Goal: Check status: Check status

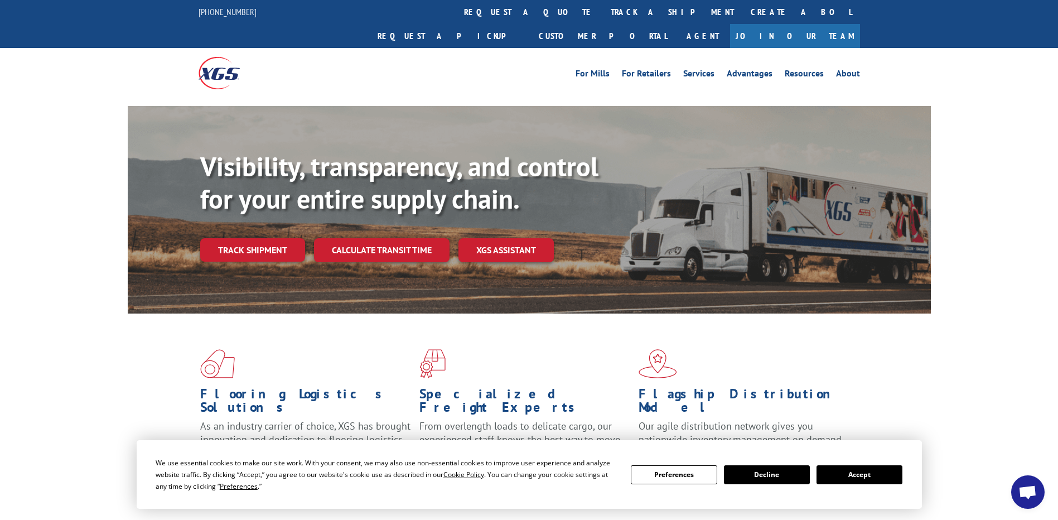
click at [1020, 488] on span "Open chat" at bounding box center [1027, 493] width 18 height 16
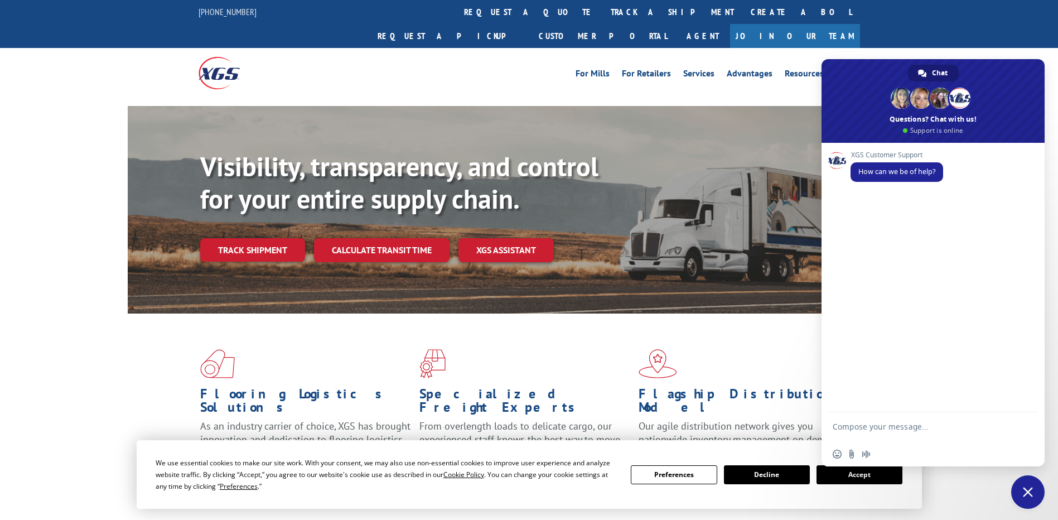
click at [925, 438] on textarea "Compose your message..." at bounding box center [920, 432] width 176 height 20
click at [916, 437] on textarea "Compose your message..." at bounding box center [920, 432] width 176 height 20
paste textarea "00062512"
click at [916, 428] on textarea "00062512" at bounding box center [920, 432] width 176 height 20
type textarea "00062512"
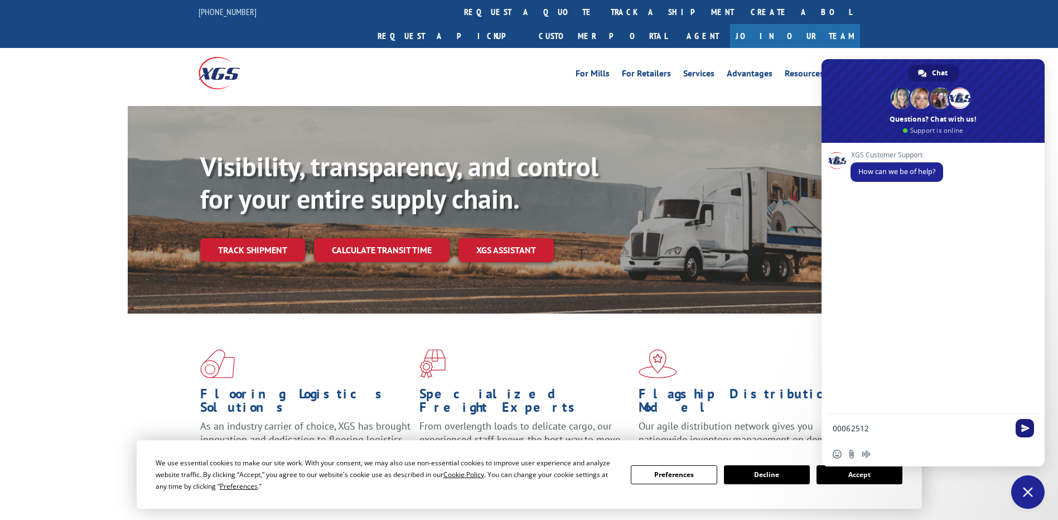
click at [1021, 428] on span "Send" at bounding box center [1025, 428] width 8 height 8
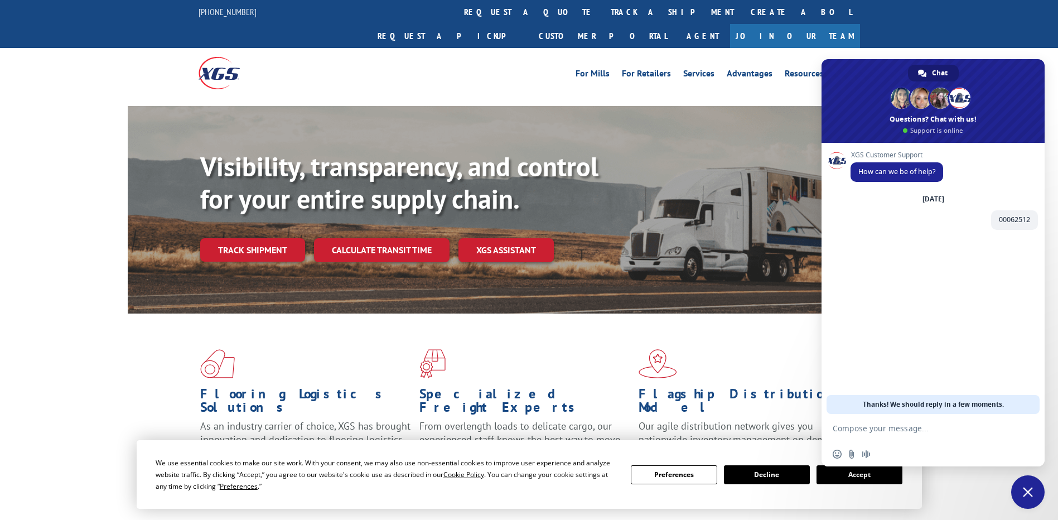
click at [914, 423] on form at bounding box center [920, 429] width 176 height 30
click at [912, 427] on textarea "Compose your message..." at bounding box center [920, 428] width 176 height 10
type textarea "Want to track pickup"
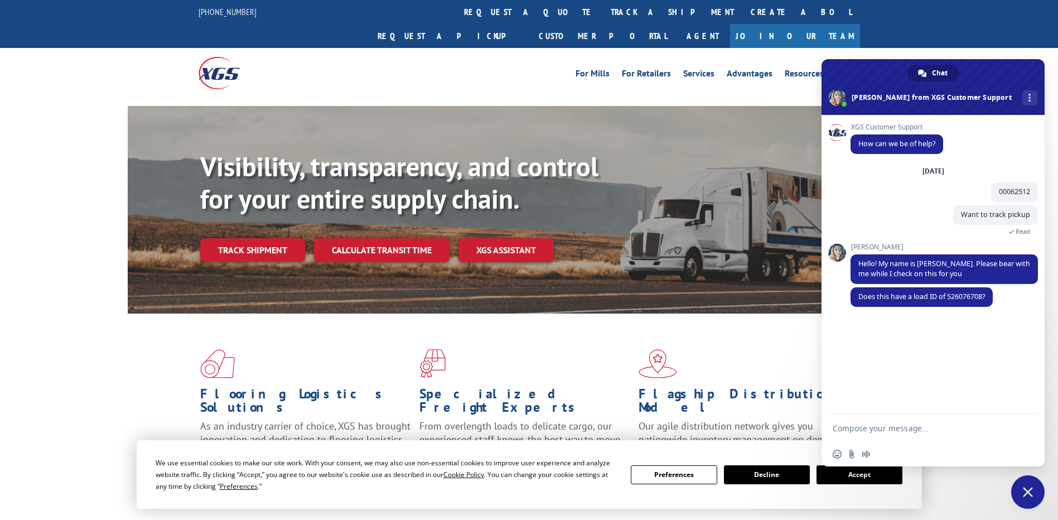
click at [906, 427] on textarea "Compose your message..." at bounding box center [920, 428] width 176 height 10
type textarea "yes"
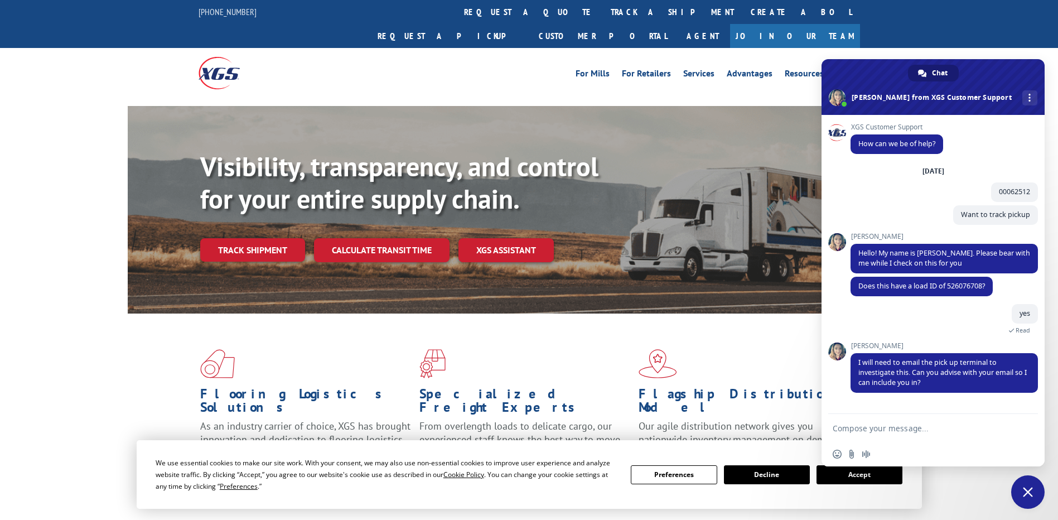
click at [911, 417] on form at bounding box center [920, 429] width 176 height 30
click at [897, 426] on textarea "Compose your message..." at bounding box center [920, 428] width 176 height 10
type textarea "P"
type textarea "[EMAIL_ADDRESS][DOMAIN_NAME]"
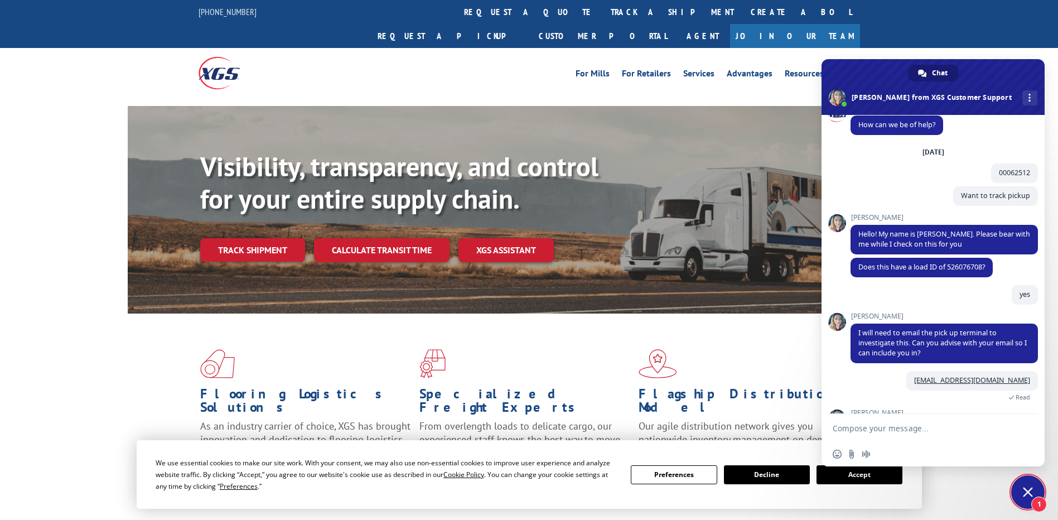
scroll to position [78, 0]
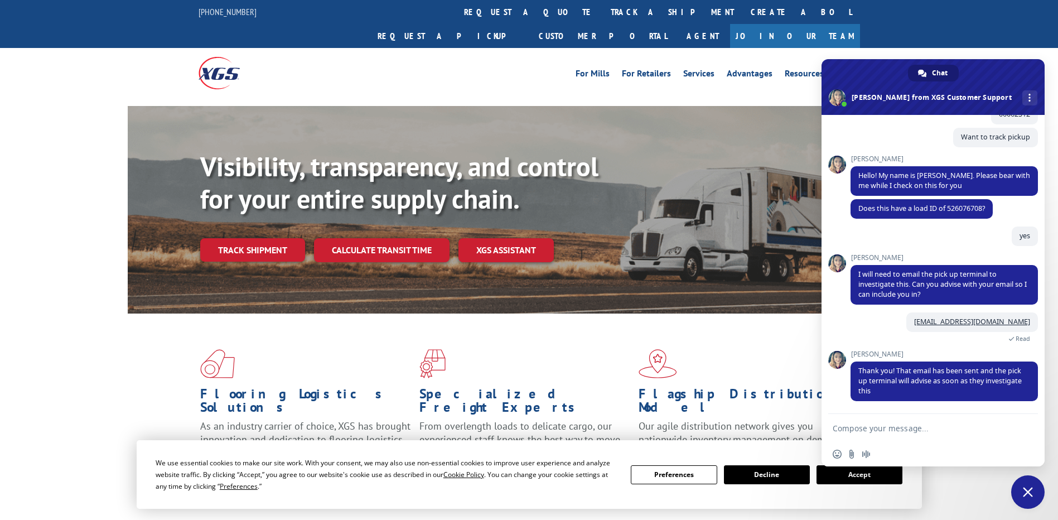
click at [886, 428] on textarea "Compose your message..." at bounding box center [920, 428] width 176 height 10
type textarea "Are you not getting information?"
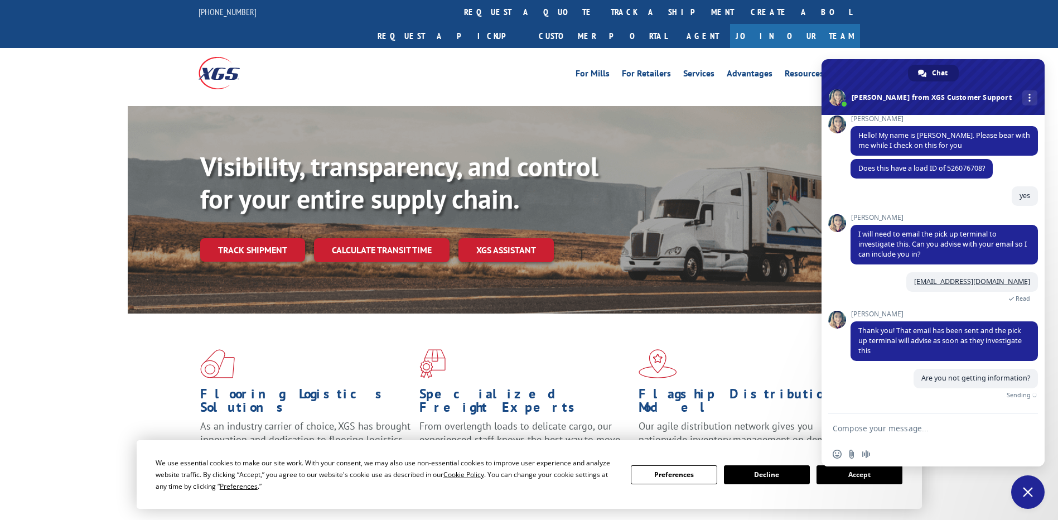
scroll to position [105, 0]
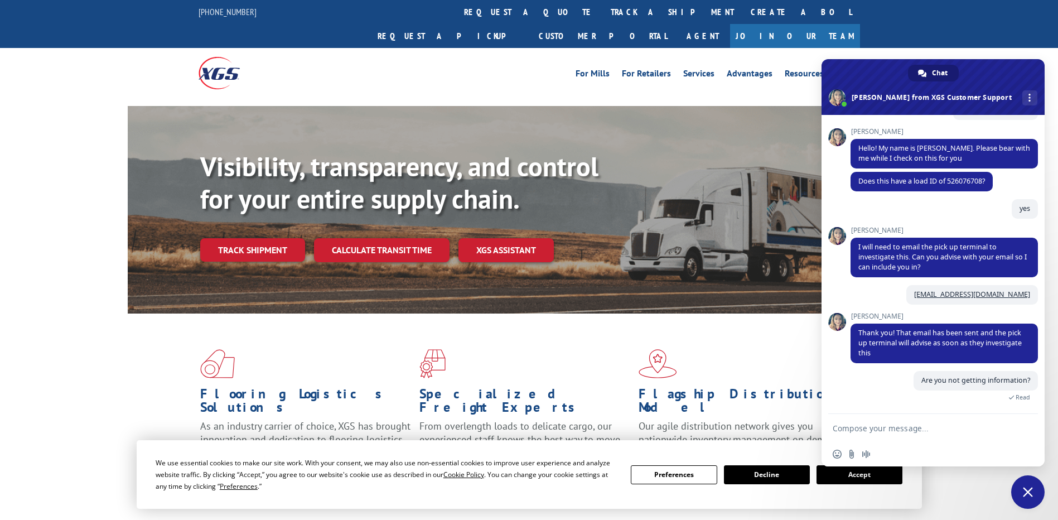
click at [853, 422] on form at bounding box center [920, 429] width 176 height 30
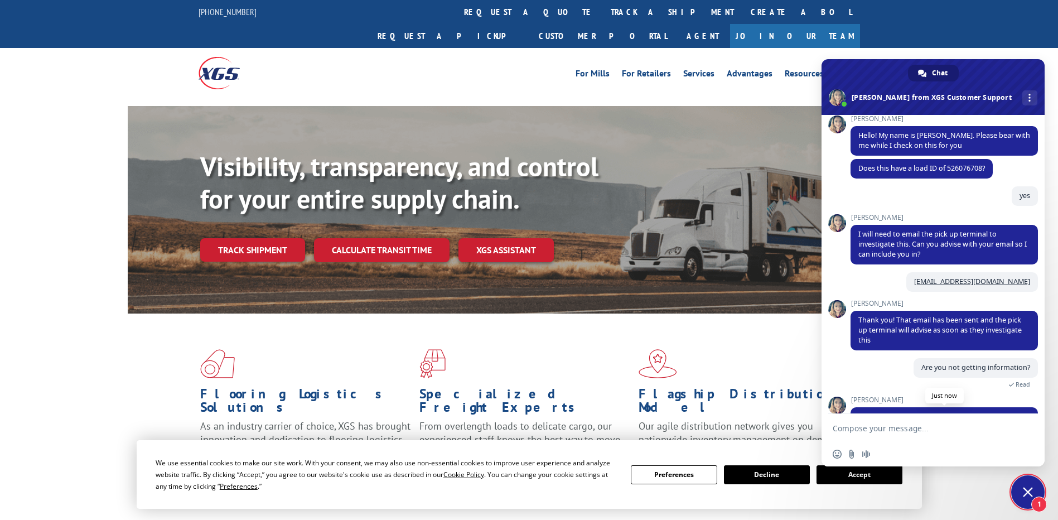
scroll to position [183, 0]
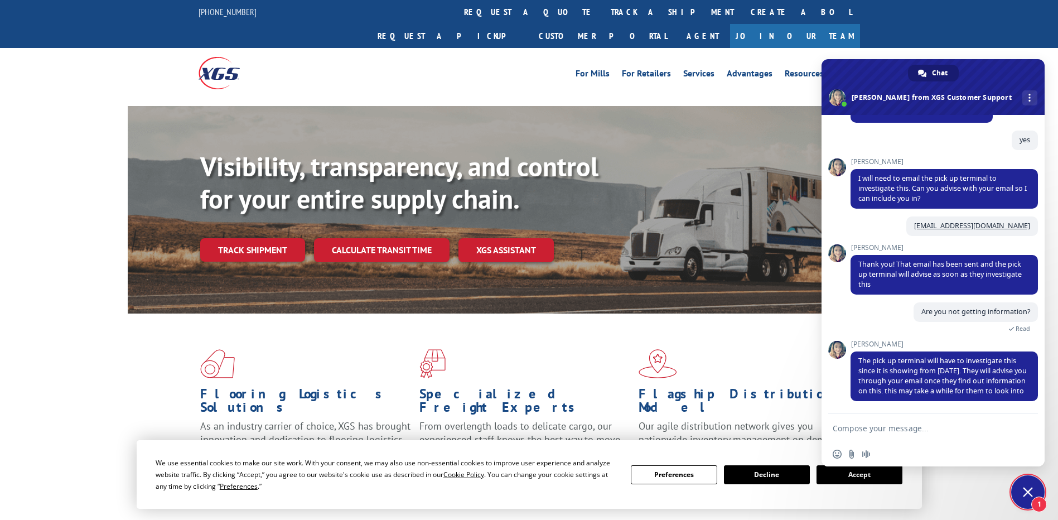
click at [895, 433] on textarea "Compose your message..." at bounding box center [920, 428] width 176 height 10
click at [258, 238] on link "Track shipment" at bounding box center [252, 249] width 105 height 23
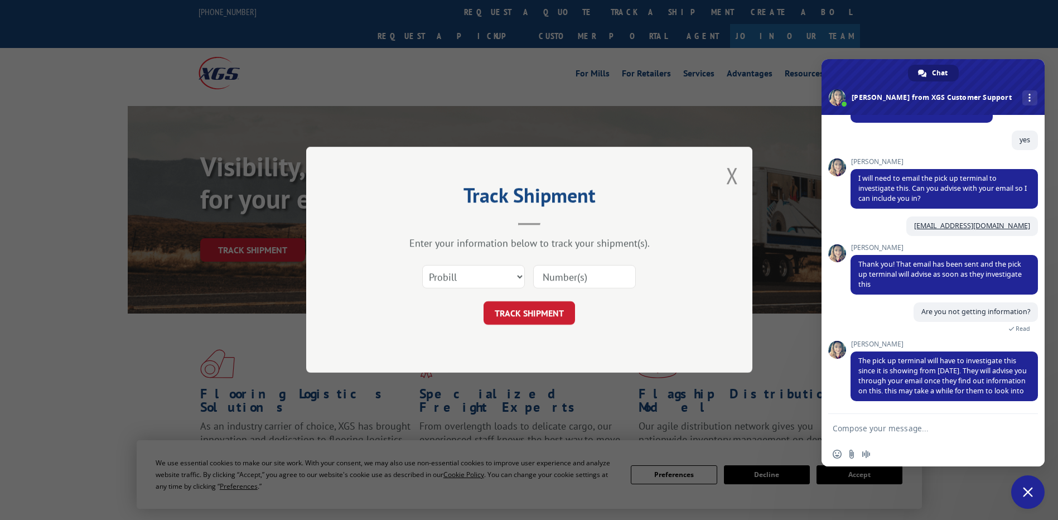
click at [548, 277] on input at bounding box center [584, 276] width 103 height 23
paste input "17565998"
type input "17565998"
click at [516, 316] on button "TRACK SHIPMENT" at bounding box center [528, 313] width 91 height 23
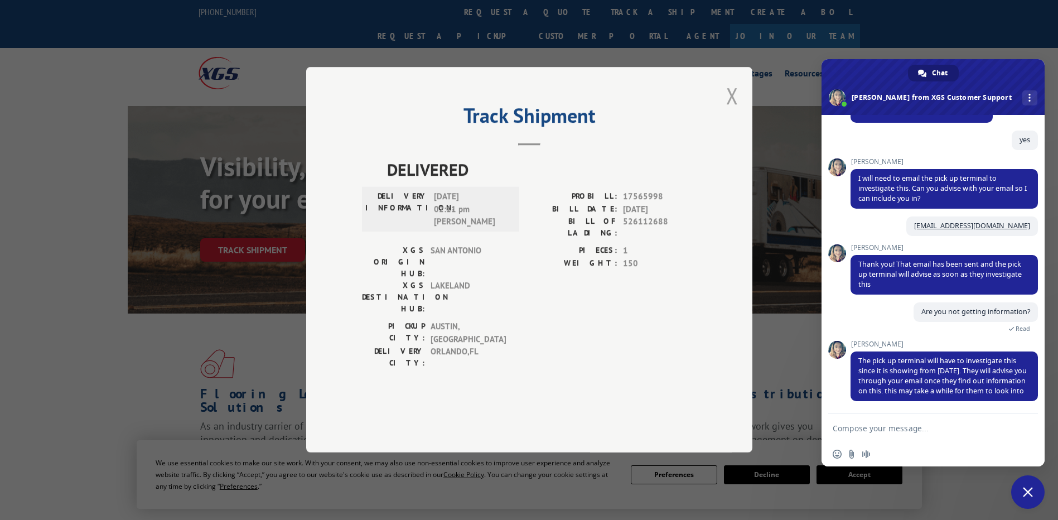
click at [729, 110] on button "Close modal" at bounding box center [732, 96] width 12 height 30
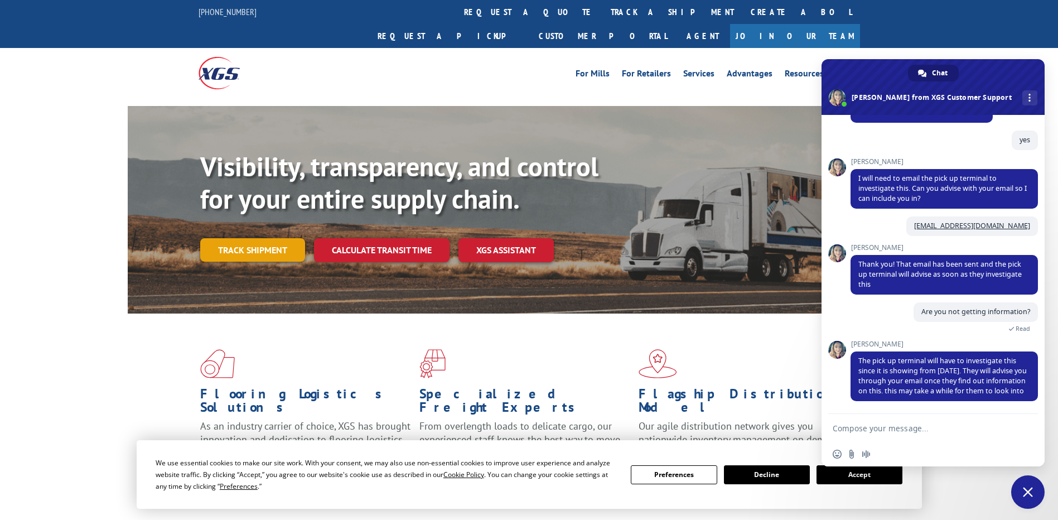
click at [267, 238] on link "Track shipment" at bounding box center [252, 249] width 105 height 23
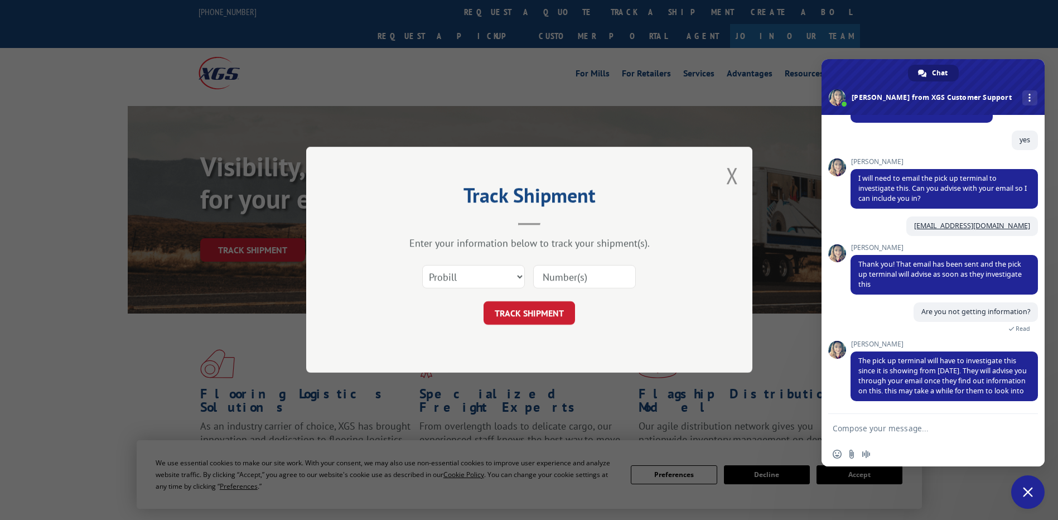
click at [618, 291] on div "Select category... Probill BOL PO" at bounding box center [529, 277] width 335 height 37
click at [613, 278] on input at bounding box center [584, 276] width 103 height 23
type input "17565998"
click at [531, 308] on button "TRACK SHIPMENT" at bounding box center [528, 313] width 91 height 23
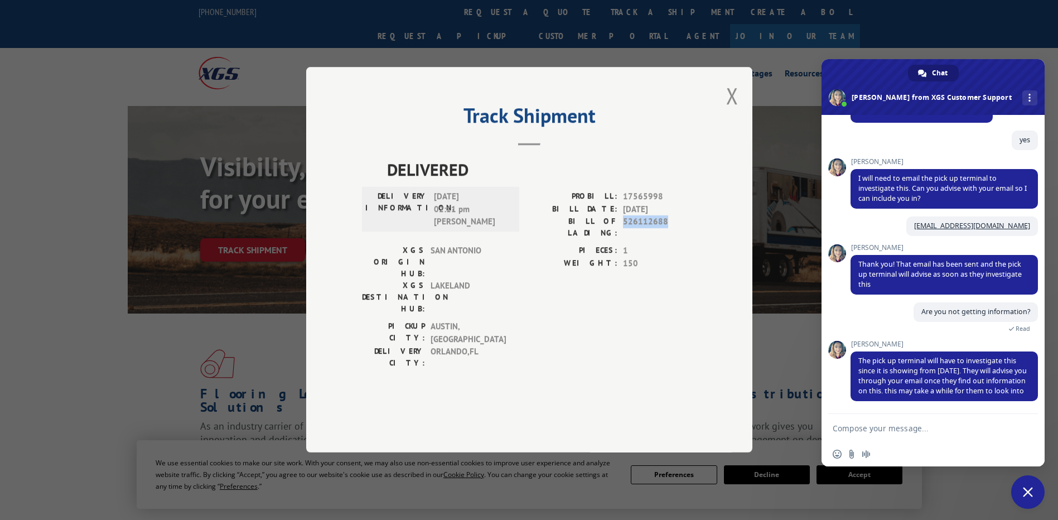
drag, startPoint x: 680, startPoint y: 253, endPoint x: 625, endPoint y: 253, distance: 55.2
click at [625, 239] on span "526112688" at bounding box center [660, 227] width 74 height 23
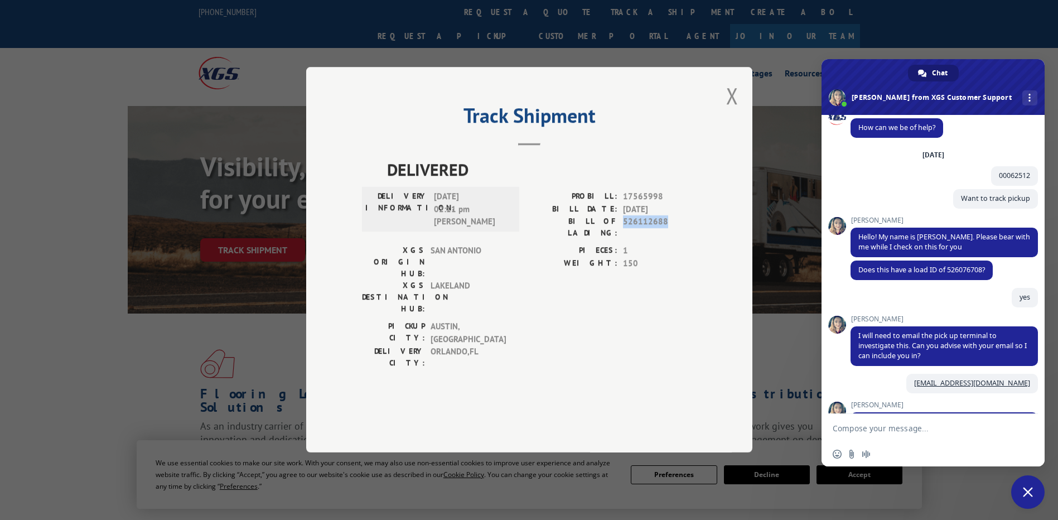
scroll to position [0, 0]
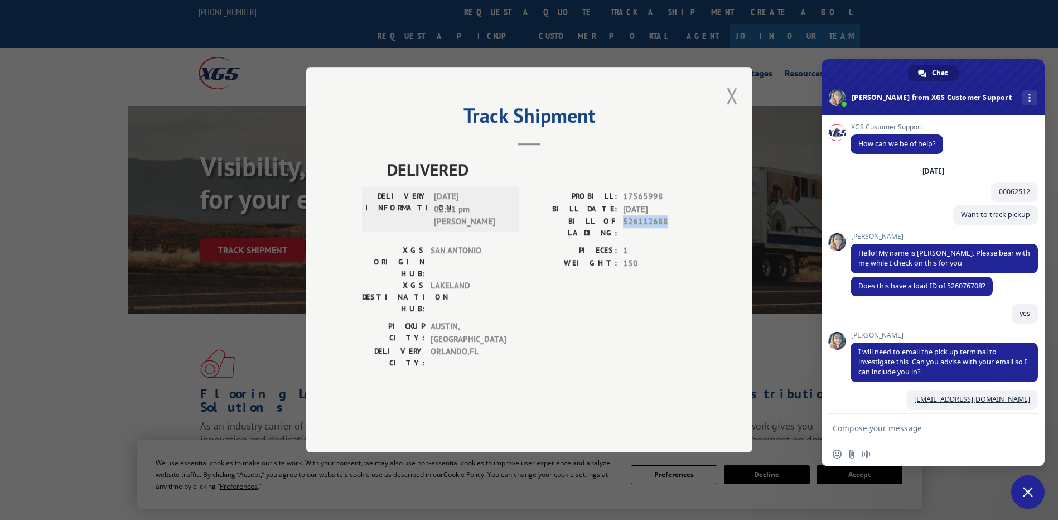
click at [730, 110] on button "Close modal" at bounding box center [732, 96] width 12 height 30
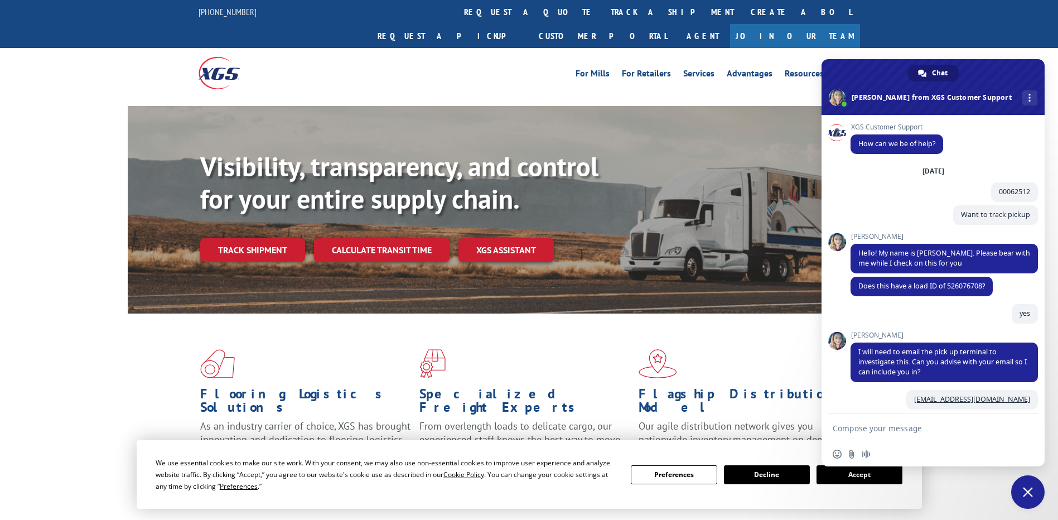
click at [830, 474] on button "Accept" at bounding box center [859, 474] width 86 height 19
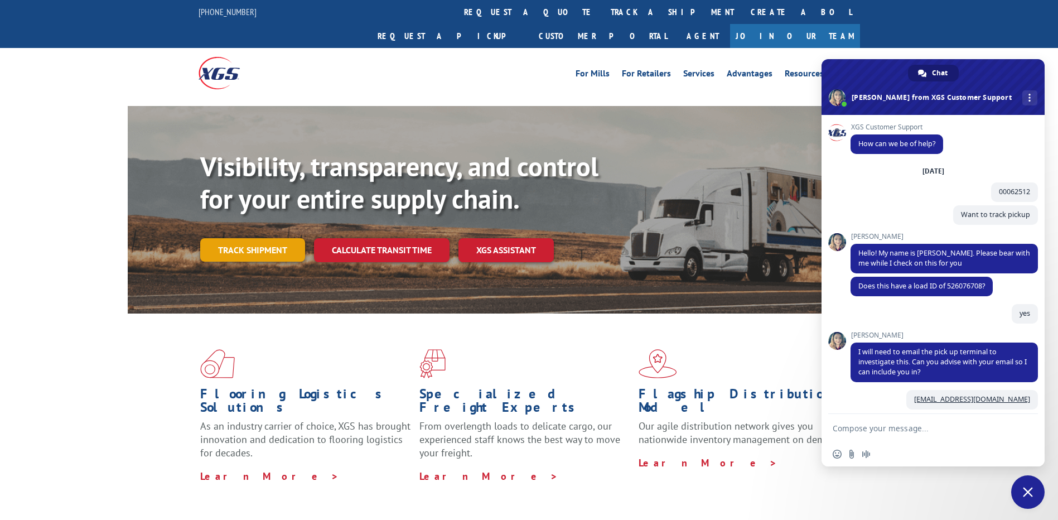
click at [251, 238] on link "Track shipment" at bounding box center [252, 249] width 105 height 23
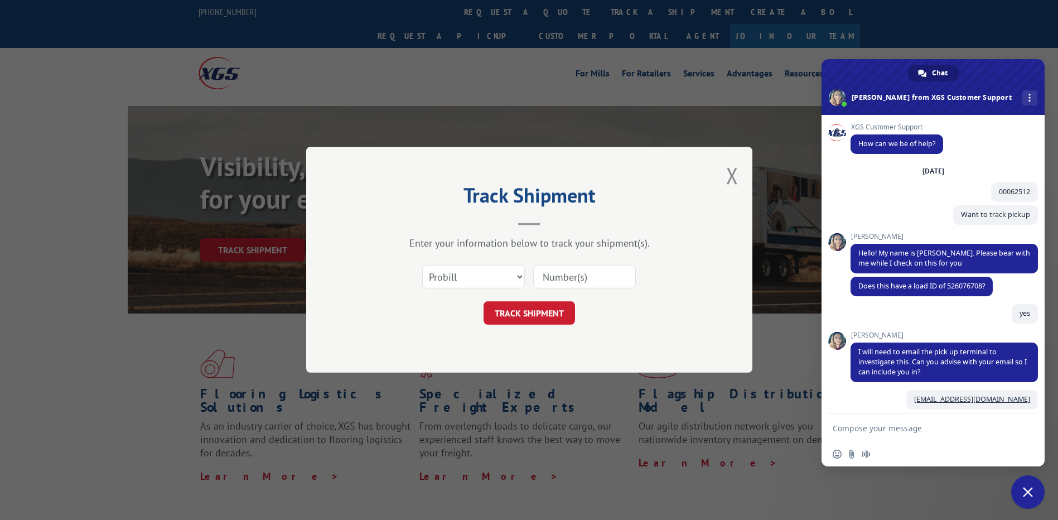
click at [606, 275] on input at bounding box center [584, 276] width 103 height 23
click at [578, 284] on input at bounding box center [584, 276] width 103 height 23
